Goal: Book appointment/travel/reservation

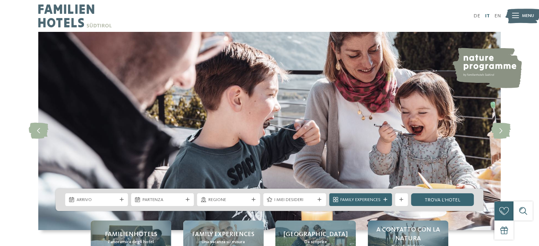
click at [488, 16] on link "IT" at bounding box center [487, 15] width 5 height 5
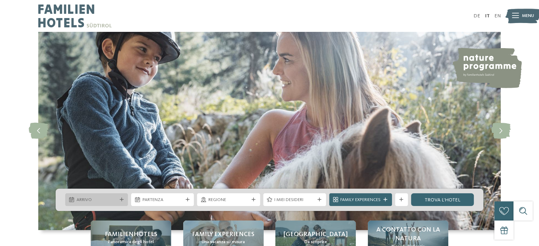
click at [105, 200] on span "Arrivo" at bounding box center [97, 200] width 40 height 6
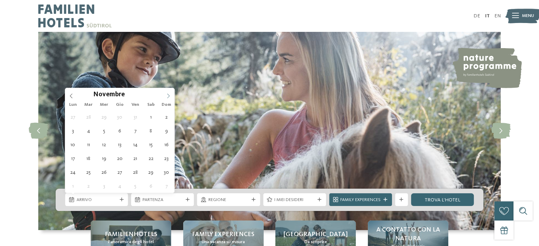
click at [169, 96] on icon at bounding box center [168, 96] width 2 height 5
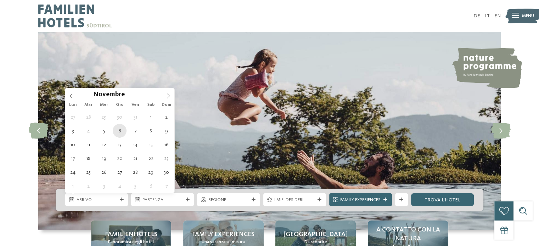
type div "06.11.2025"
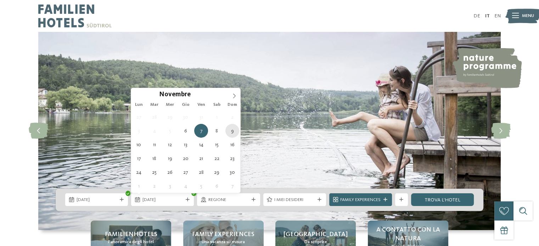
type div "09.11.2025"
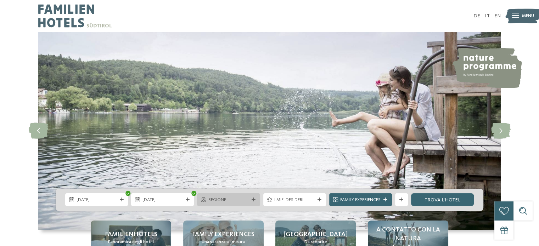
click at [233, 198] on span "Regione" at bounding box center [228, 200] width 40 height 6
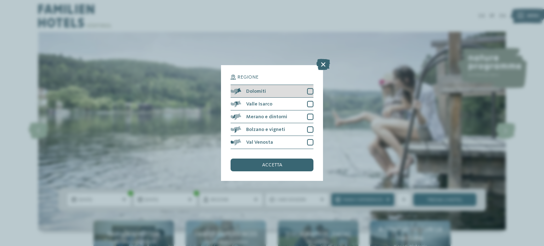
click at [310, 91] on div at bounding box center [310, 91] width 6 height 6
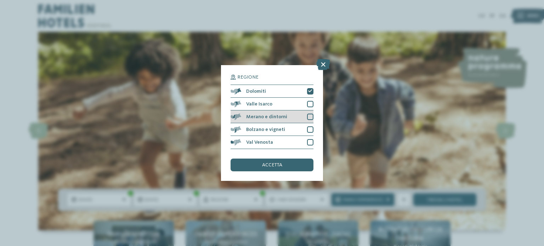
click at [312, 118] on div at bounding box center [310, 117] width 6 height 6
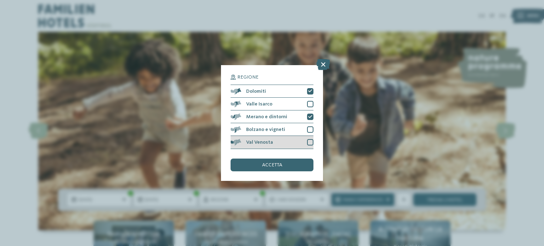
click at [311, 144] on div at bounding box center [310, 142] width 6 height 6
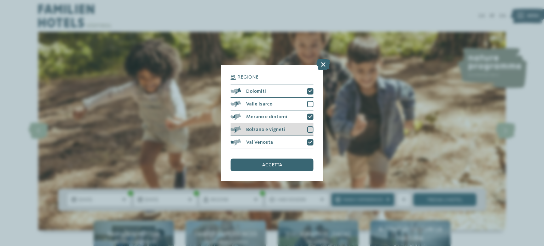
click at [309, 130] on div at bounding box center [310, 130] width 6 height 6
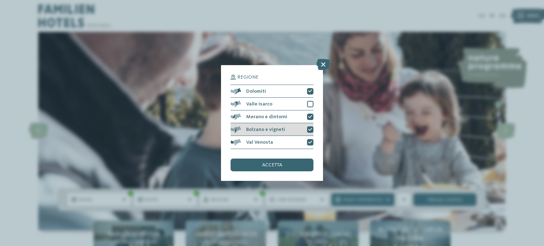
click at [310, 129] on icon at bounding box center [310, 130] width 4 height 4
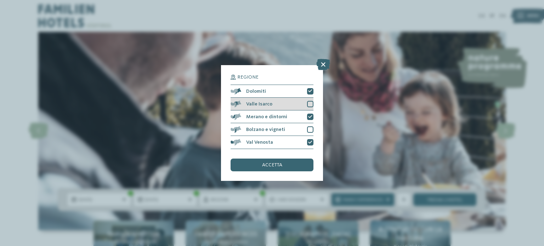
click at [310, 105] on div at bounding box center [310, 104] width 6 height 6
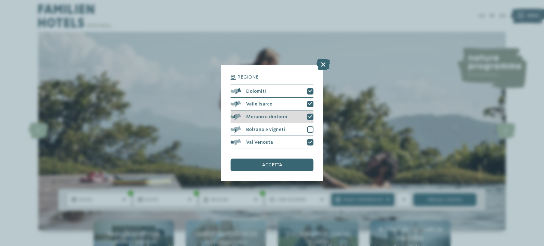
click at [312, 116] on icon at bounding box center [310, 117] width 4 height 4
click at [273, 164] on span "accetta" at bounding box center [272, 165] width 20 height 5
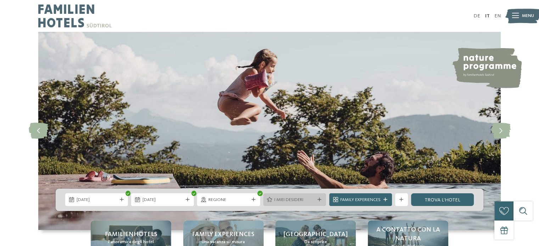
click at [306, 201] on span "I miei desideri" at bounding box center [294, 200] width 40 height 6
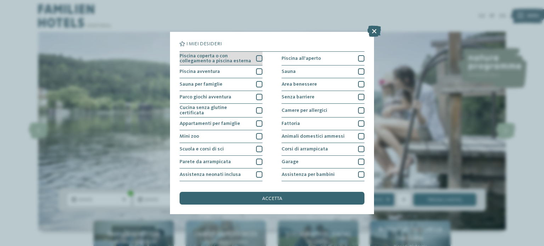
click at [257, 58] on div at bounding box center [259, 58] width 6 height 6
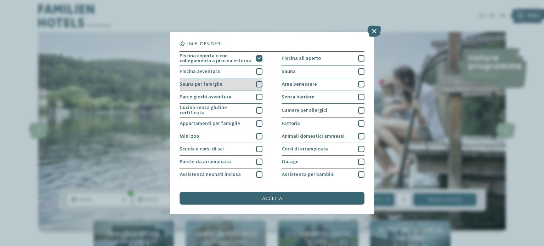
click at [259, 83] on div at bounding box center [259, 84] width 6 height 6
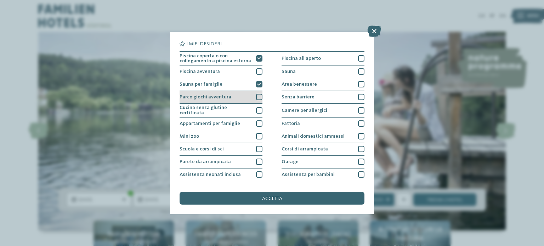
click at [259, 99] on div at bounding box center [259, 97] width 6 height 6
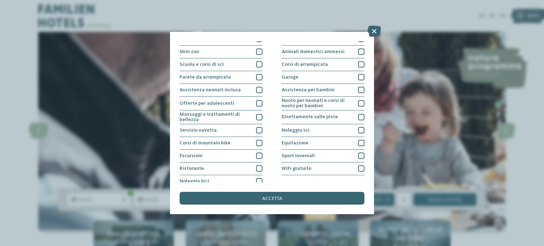
scroll to position [89, 0]
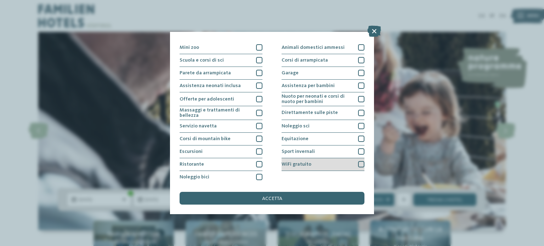
click at [358, 163] on div at bounding box center [361, 164] width 6 height 6
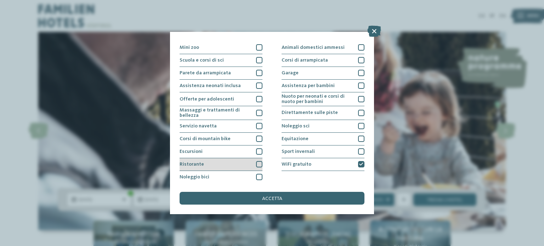
click at [257, 161] on div at bounding box center [259, 164] width 6 height 6
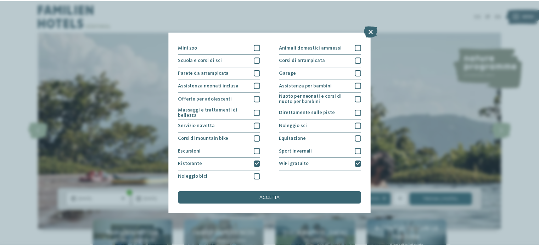
scroll to position [0, 0]
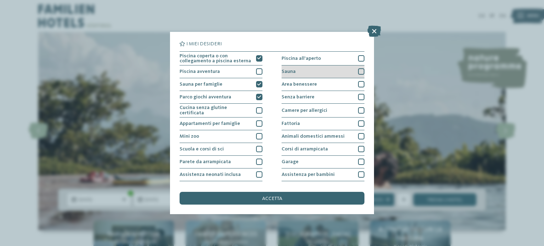
click at [359, 73] on div at bounding box center [361, 71] width 6 height 6
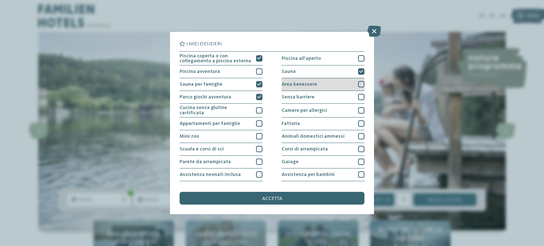
click at [358, 82] on div at bounding box center [361, 84] width 6 height 6
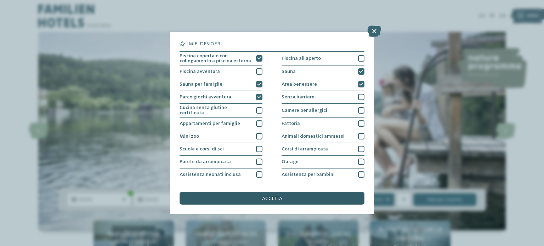
click at [267, 198] on span "accetta" at bounding box center [272, 198] width 20 height 5
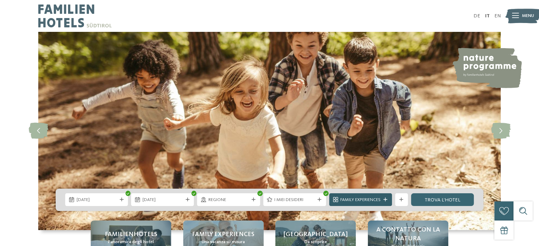
click at [367, 202] on span "Family Experiences" at bounding box center [360, 200] width 40 height 6
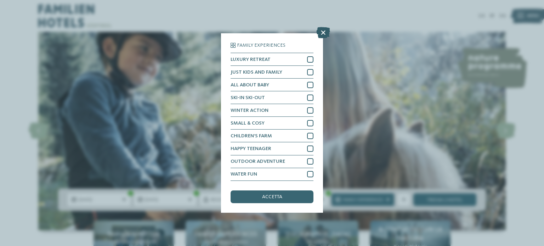
click at [322, 34] on icon at bounding box center [324, 32] width 14 height 11
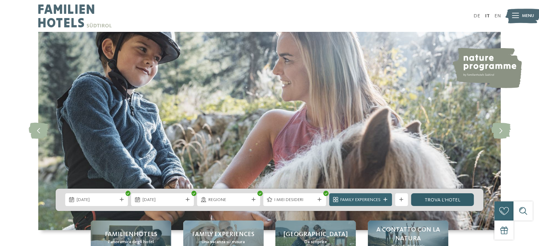
click at [432, 202] on link "trova l’hotel" at bounding box center [442, 200] width 63 height 13
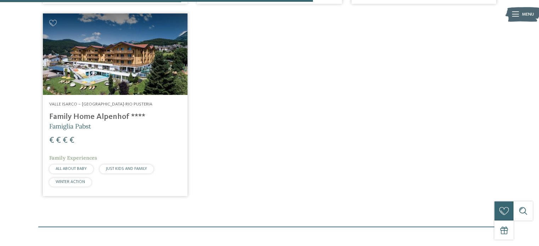
scroll to position [460, 0]
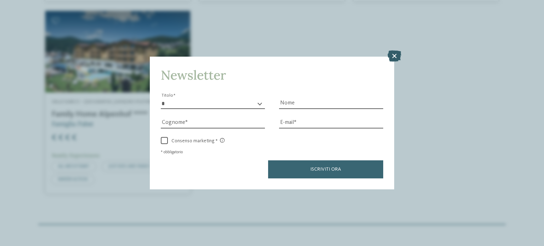
click at [396, 56] on icon at bounding box center [395, 55] width 14 height 11
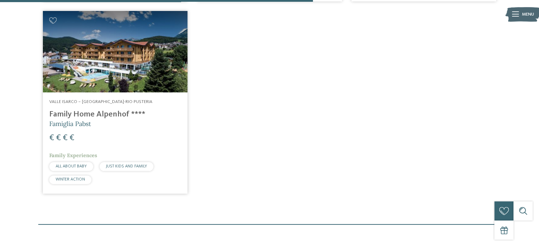
click at [88, 114] on h4 "Family Home Alpenhof ****" at bounding box center [115, 115] width 132 height 10
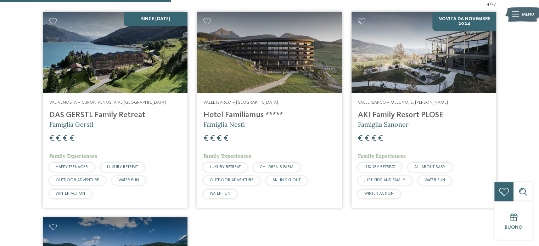
scroll to position [251, 0]
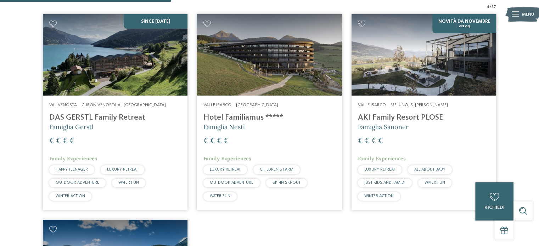
click at [245, 120] on h4 "Hotel Familiamus *****" at bounding box center [269, 118] width 132 height 10
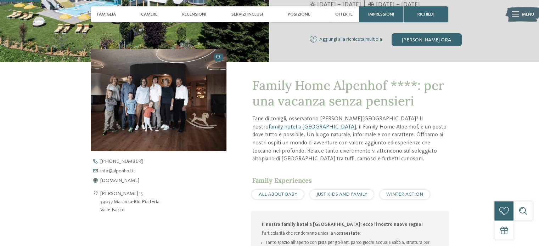
scroll to position [190, 0]
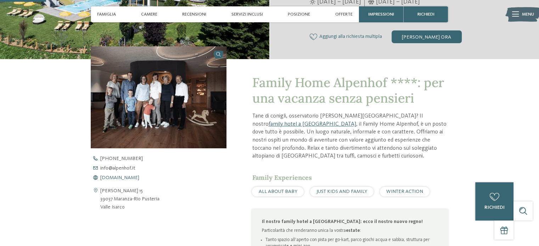
click at [122, 179] on span "www.alpenhof.it" at bounding box center [119, 177] width 39 height 5
